Goal: Information Seeking & Learning: Understand process/instructions

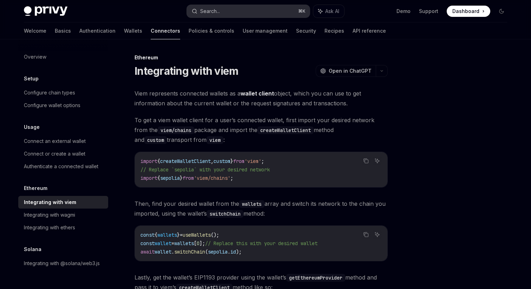
click at [266, 9] on button "Search... ⌘ K" at bounding box center [248, 11] width 123 height 13
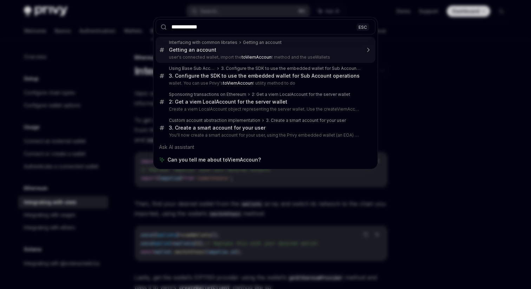
type input "**********"
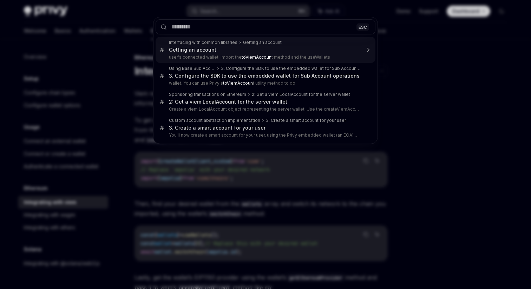
type textarea "*"
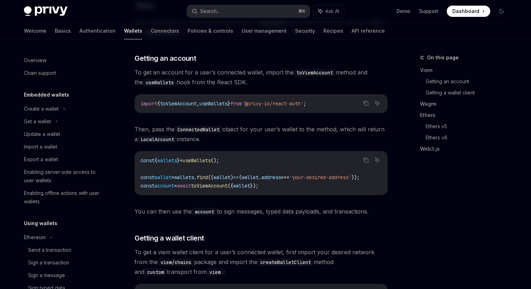
scroll to position [191, 0]
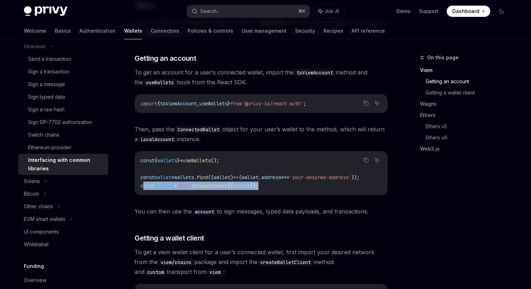
drag, startPoint x: 283, startPoint y: 187, endPoint x: 142, endPoint y: 187, distance: 141.2
click at [142, 187] on code "const { wallets } = useWallets (); const wallet = wallets . find (( wallet ) =>…" at bounding box center [261, 173] width 241 height 34
copy span "onst account = await toViemAccount ({ wallet });"
click at [268, 181] on code "const { wallets } = useWallets (); const wallet = wallets . find (( wallet ) =>…" at bounding box center [261, 173] width 241 height 34
click at [259, 185] on span "});" at bounding box center [254, 186] width 8 height 6
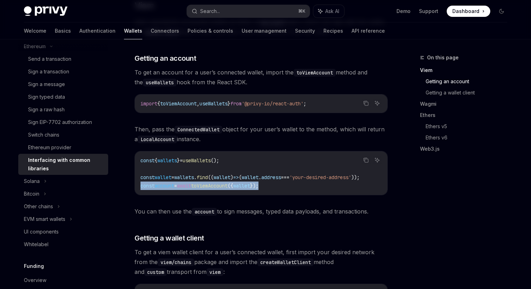
drag, startPoint x: 281, startPoint y: 185, endPoint x: 135, endPoint y: 185, distance: 145.4
click at [135, 185] on div "const { wallets } = useWallets (); const wallet = wallets . find (( wallet ) =>…" at bounding box center [261, 173] width 253 height 44
copy span "const account = await toViemAccount ({ wallet });"
click at [292, 188] on code "const { wallets } = useWallets (); const wallet = wallets . find (( wallet ) =>…" at bounding box center [261, 173] width 241 height 34
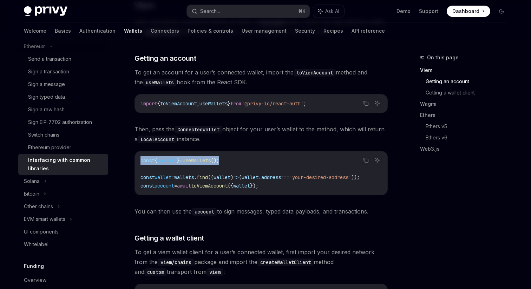
drag, startPoint x: 241, startPoint y: 158, endPoint x: 114, endPoint y: 158, distance: 127.2
click at [233, 184] on span "({" at bounding box center [231, 186] width 6 height 6
drag, startPoint x: 224, startPoint y: 160, endPoint x: 146, endPoint y: 160, distance: 77.6
click at [146, 160] on code "const { wallets } = useWallets (); const wallet = wallets . find (( wallet ) =>…" at bounding box center [261, 173] width 241 height 34
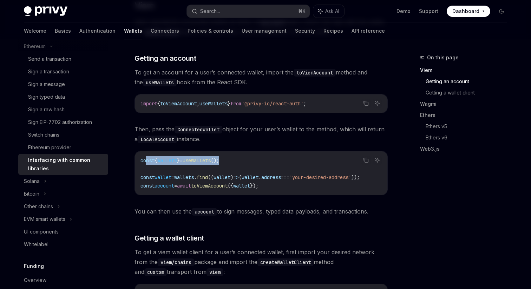
click at [219, 160] on span "();" at bounding box center [215, 160] width 8 height 6
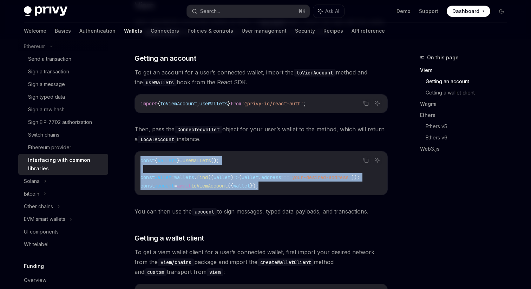
drag, startPoint x: 286, startPoint y: 190, endPoint x: 138, endPoint y: 162, distance: 150.9
click at [138, 162] on div "const { wallets } = useWallets (); const wallet = wallets . find (( wallet ) =>…" at bounding box center [261, 173] width 253 height 44
copy code "const { wallets } = useWallets (); const wallet = wallets . find (( wallet ) =>…"
